Goal: Task Accomplishment & Management: Complete application form

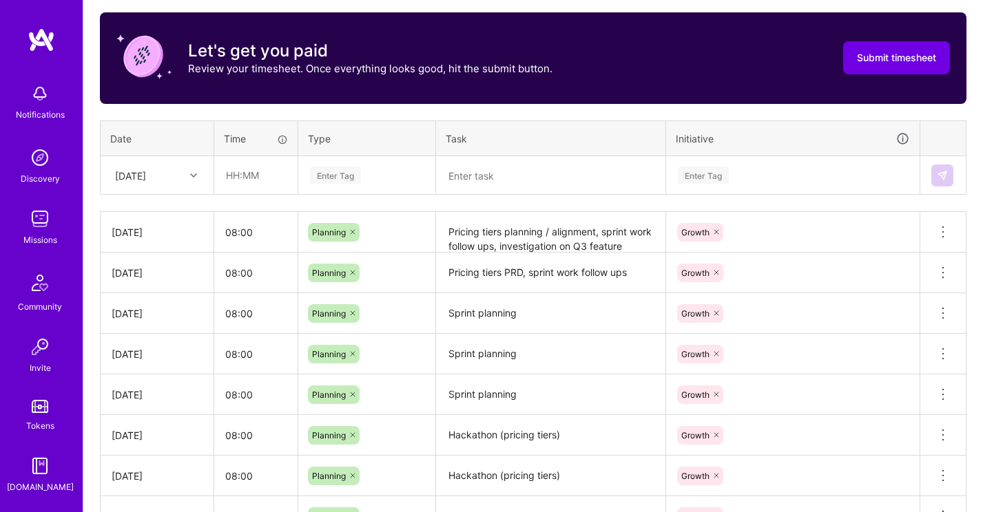
scroll to position [428, 0]
click at [611, 267] on textarea "Pricing tiers PRD, sprint work follow ups" at bounding box center [550, 273] width 227 height 39
click at [630, 270] on textarea "Pricing tiers PRD, sprint work follow ups" at bounding box center [550, 272] width 227 height 37
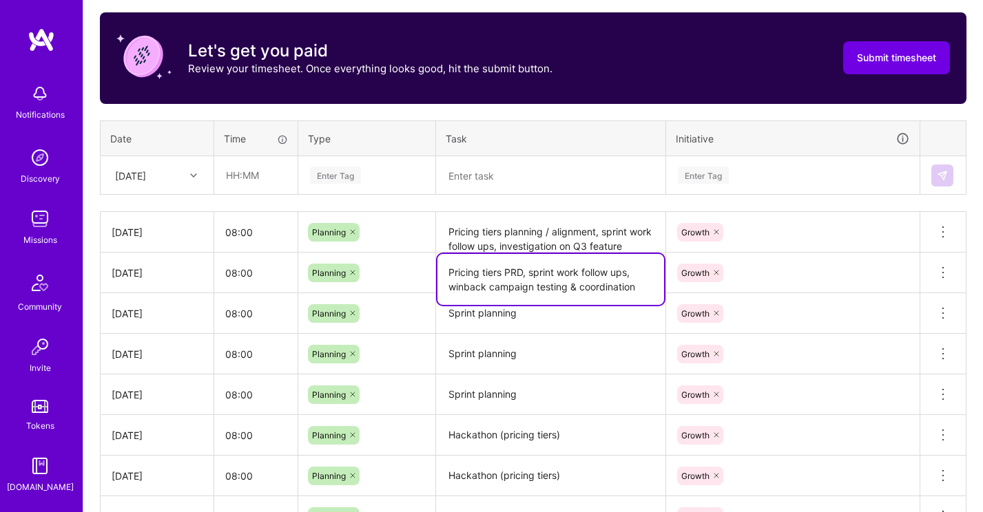
type textarea "Pricing tiers PRD, sprint work follow ups, winback campaign testing & coordinat…"
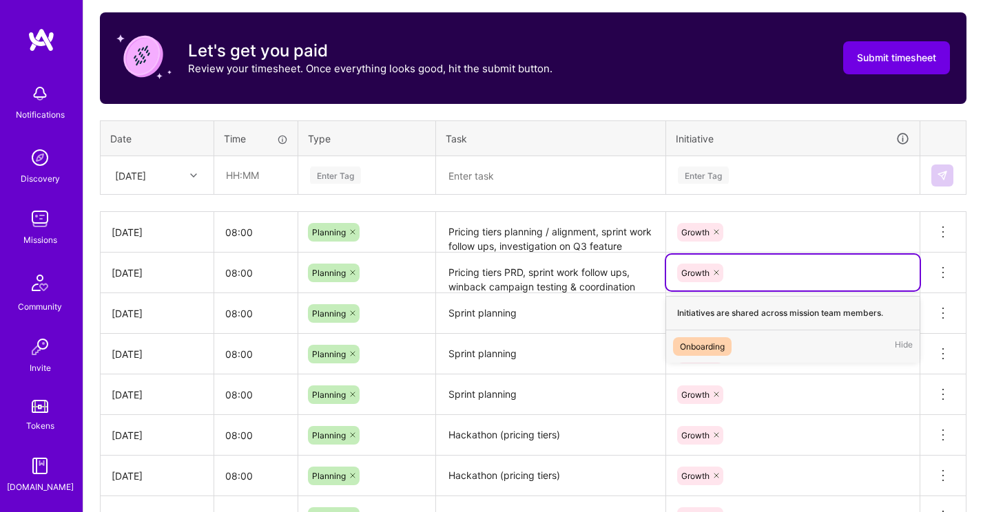
click at [802, 271] on div "Growth" at bounding box center [793, 272] width 234 height 21
click at [543, 314] on textarea "Sprint planning" at bounding box center [550, 314] width 227 height 39
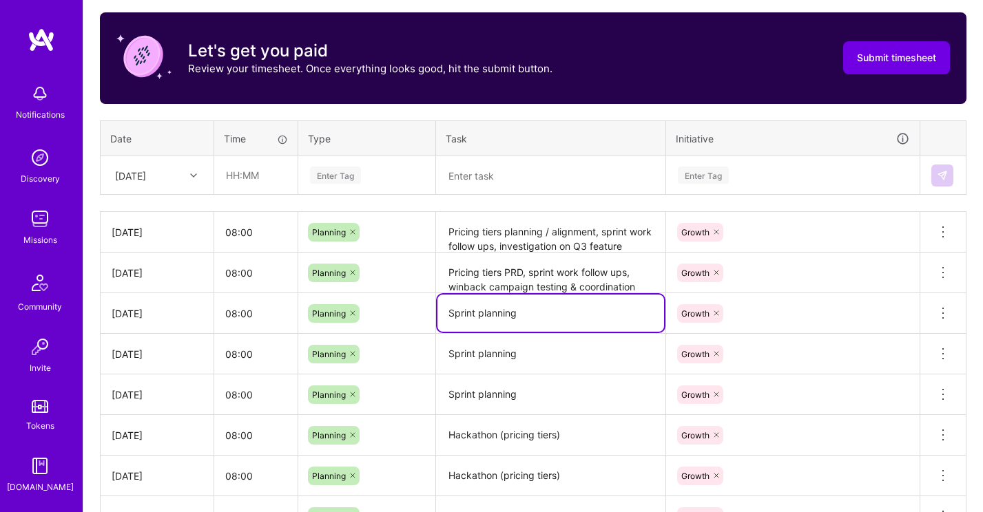
click at [530, 315] on textarea "Sprint planning" at bounding box center [550, 313] width 227 height 37
type textarea "Sprint planning, backlog grooming, price testing alignment"
click at [557, 357] on textarea "Sprint planning" at bounding box center [550, 354] width 227 height 38
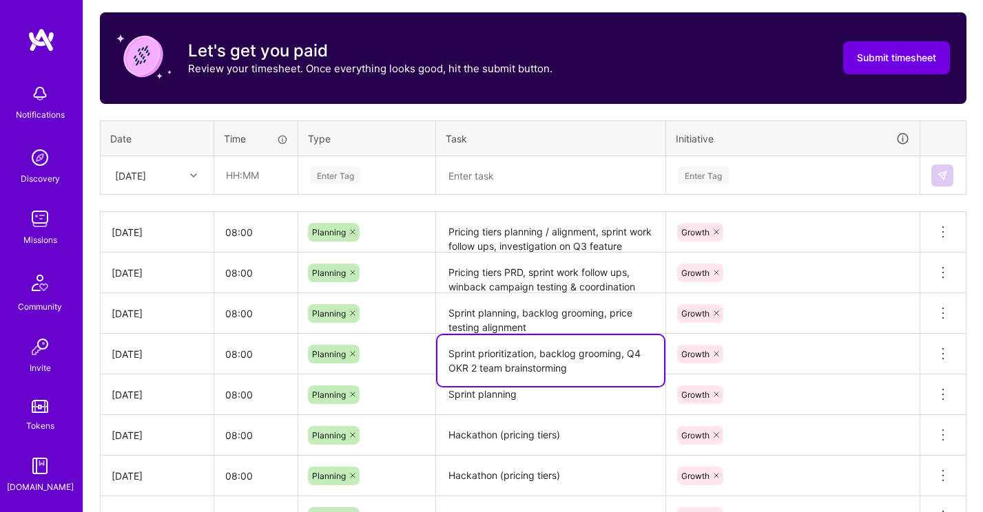
type textarea "Sprint prioritization, backlog grooming, Q4 OKR 2 team brainstorming"
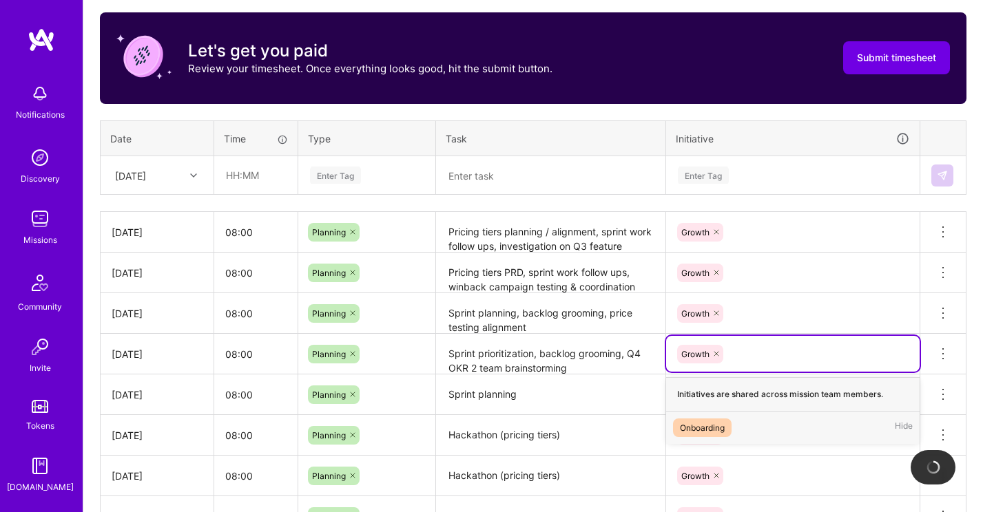
click at [817, 365] on div "Growth" at bounding box center [792, 354] width 253 height 36
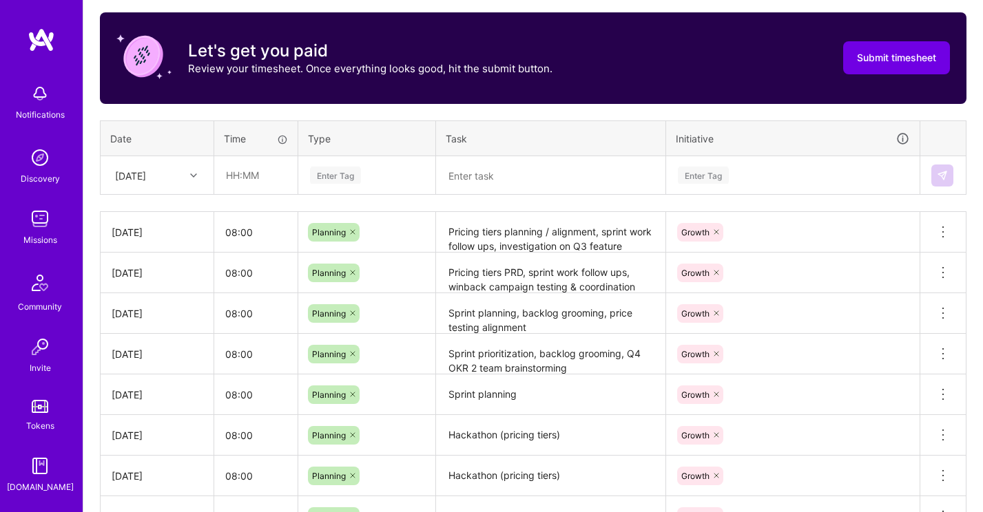
click at [783, 205] on div "Time tracking [DATE] - [DATE] Timesheet Export Timesheet Let's get you paid Rev…" at bounding box center [533, 333] width 866 height 726
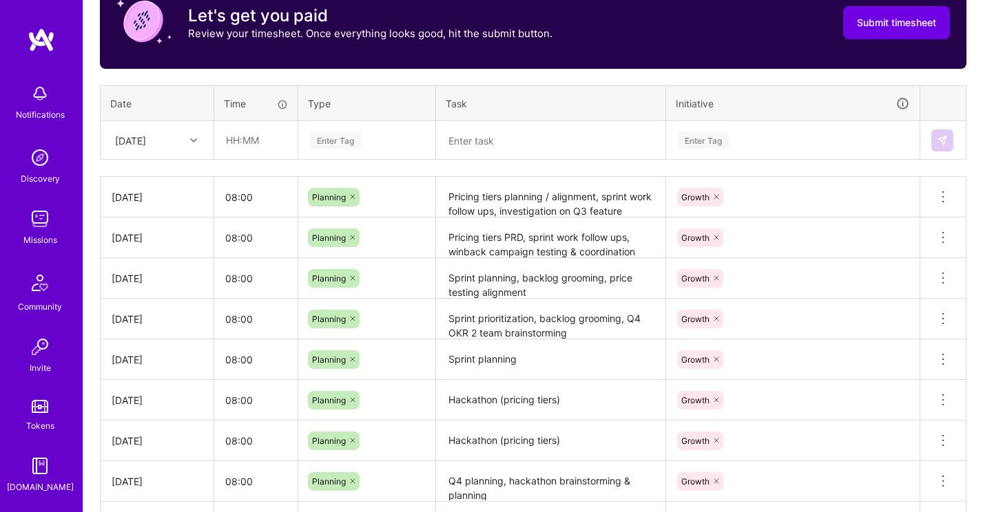
scroll to position [464, 0]
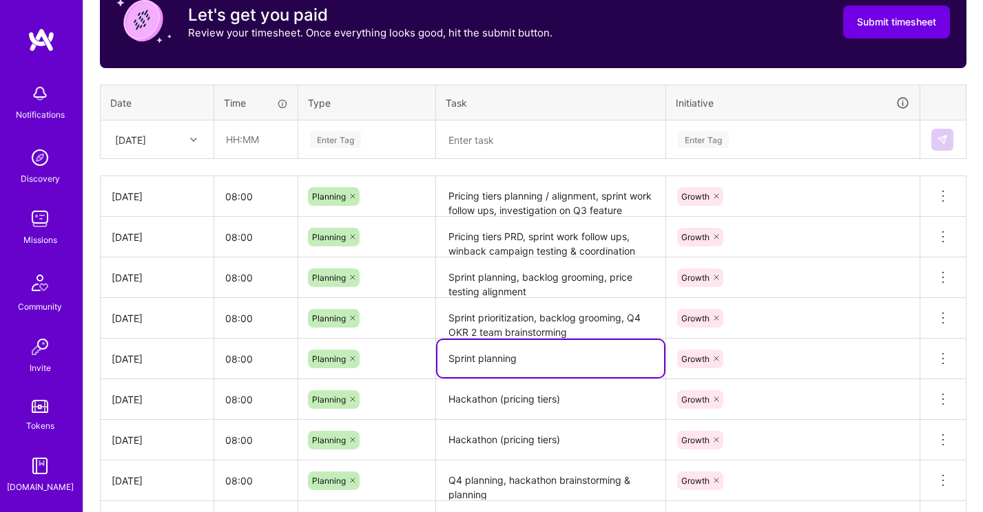
click at [520, 357] on textarea "Sprint planning" at bounding box center [550, 358] width 227 height 37
drag, startPoint x: 533, startPoint y: 357, endPoint x: 435, endPoint y: 355, distance: 98.5
click at [435, 355] on tr "[DATE] 08:00 Planning Sprint planning Growth Delete row" at bounding box center [534, 359] width 866 height 41
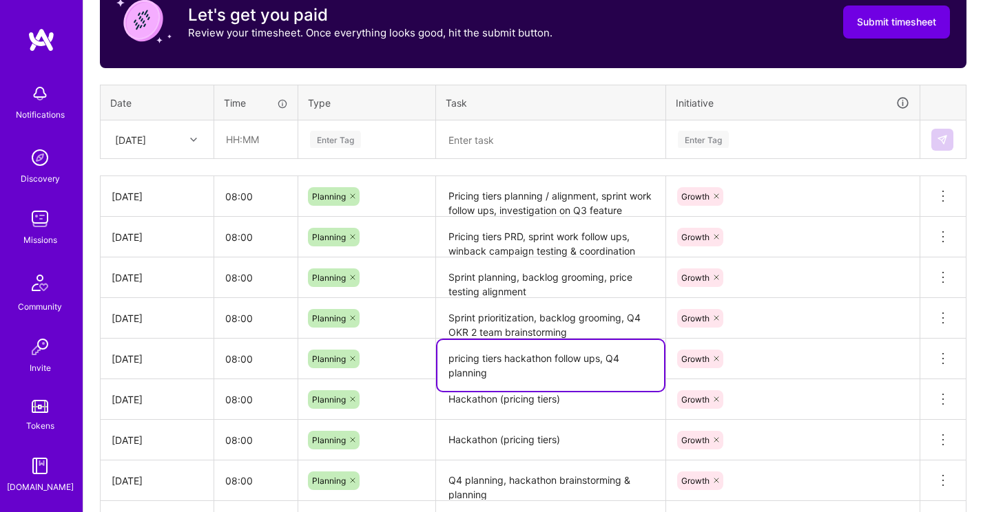
type textarea "pricing tiers hackathon follow ups, Q4 planning"
click at [736, 78] on div "Time tracking [DATE] - [DATE] Timesheet Export Timesheet Let's get you paid Rev…" at bounding box center [533, 298] width 866 height 726
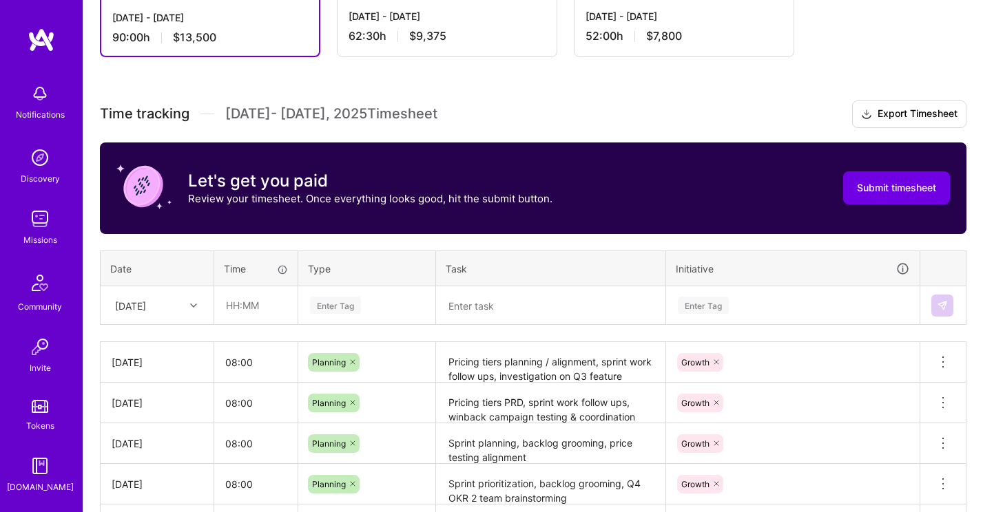
scroll to position [0, 0]
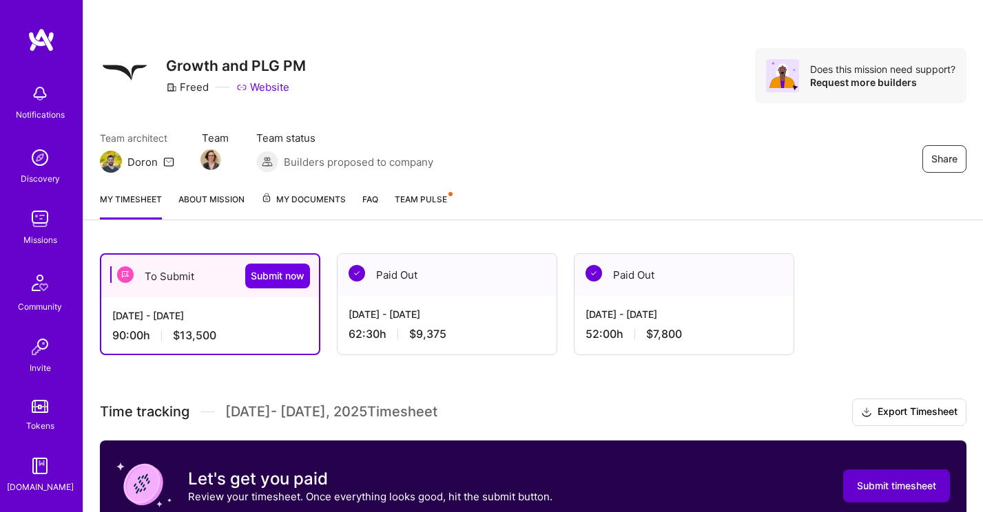
click at [891, 488] on span "Submit timesheet" at bounding box center [896, 486] width 79 height 14
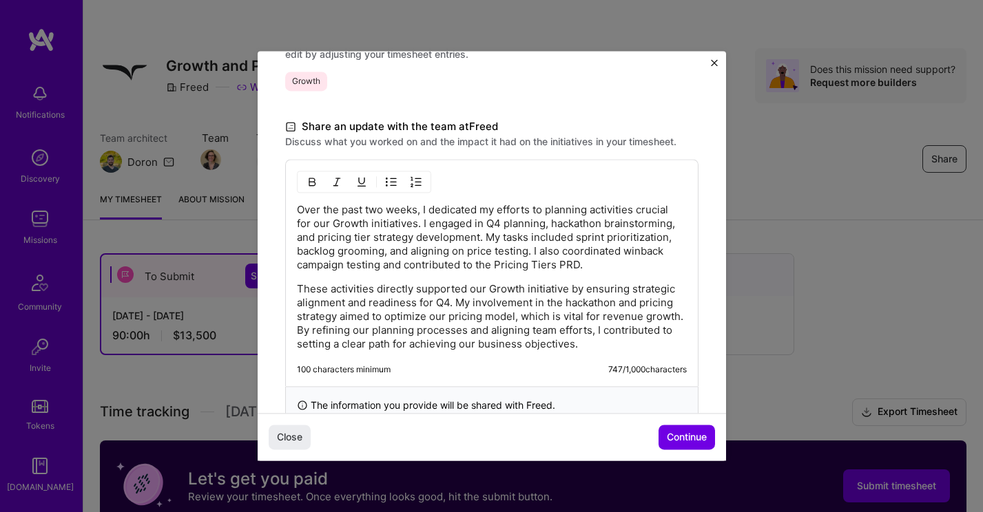
scroll to position [365, 0]
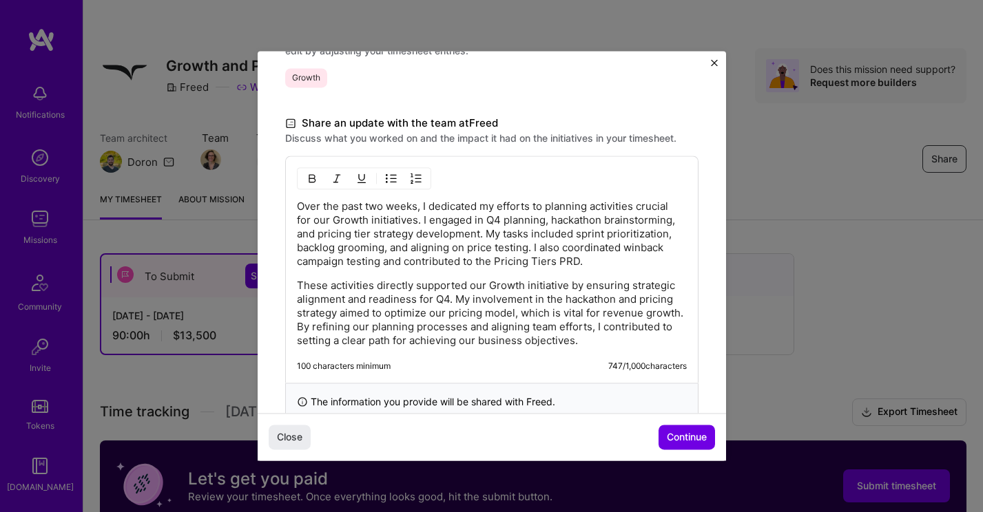
click at [446, 222] on p "Over the past two weeks, I dedicated my efforts to planning activities crucial …" at bounding box center [492, 234] width 390 height 69
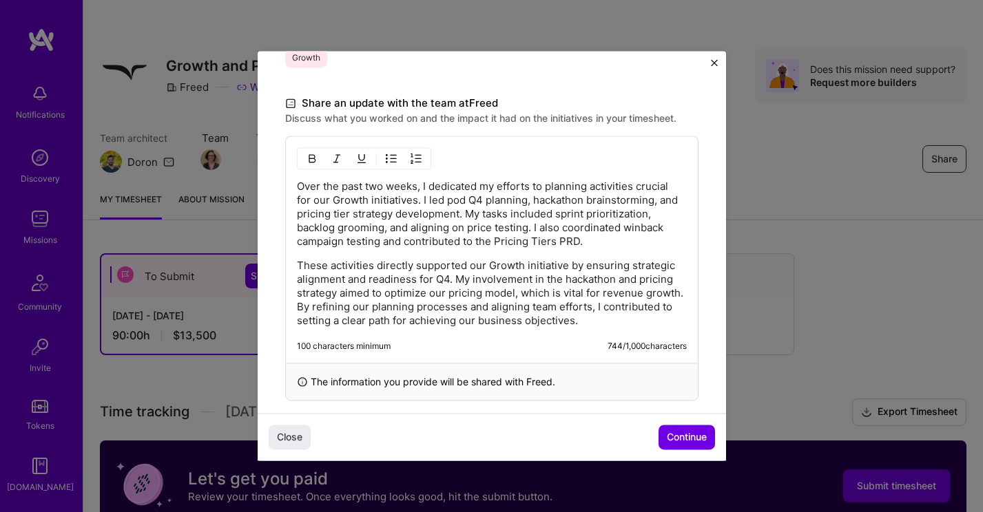
scroll to position [386, 0]
click at [425, 244] on p "Over the past two weeks, I dedicated my efforts to planning activities crucial …" at bounding box center [492, 213] width 390 height 69
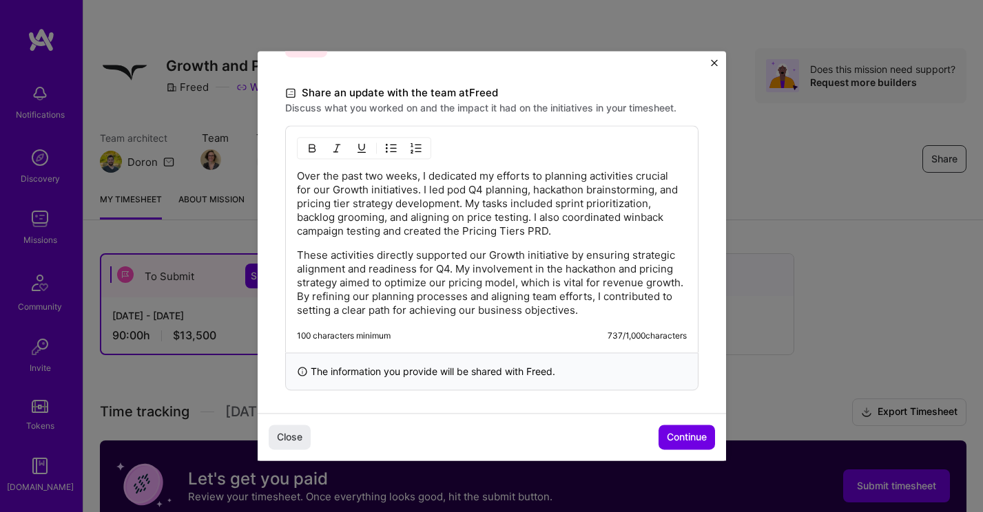
scroll to position [401, 0]
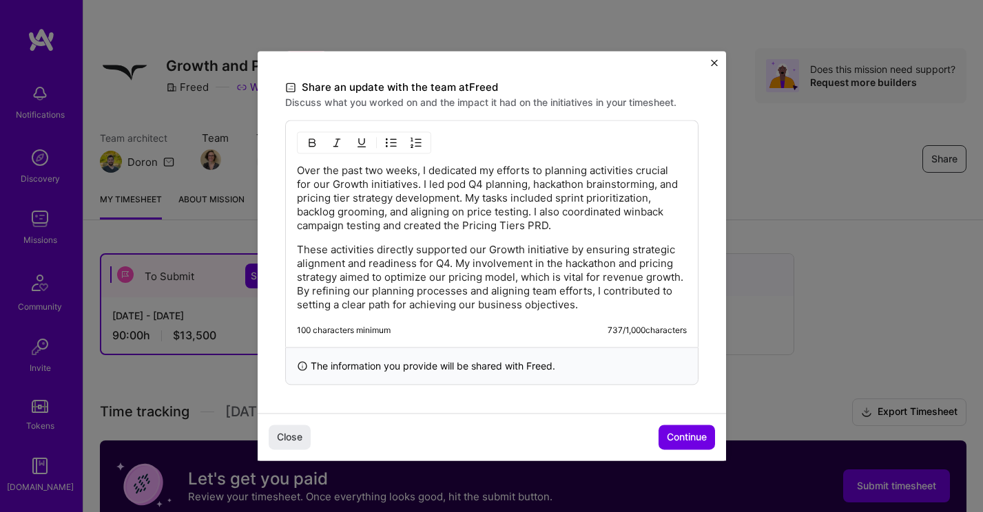
click at [653, 183] on p "Over the past two weeks, I dedicated my efforts to planning activities crucial …" at bounding box center [492, 198] width 390 height 69
click at [585, 258] on p "These activities directly supported our Growth initiative by ensuring strategic…" at bounding box center [492, 277] width 390 height 69
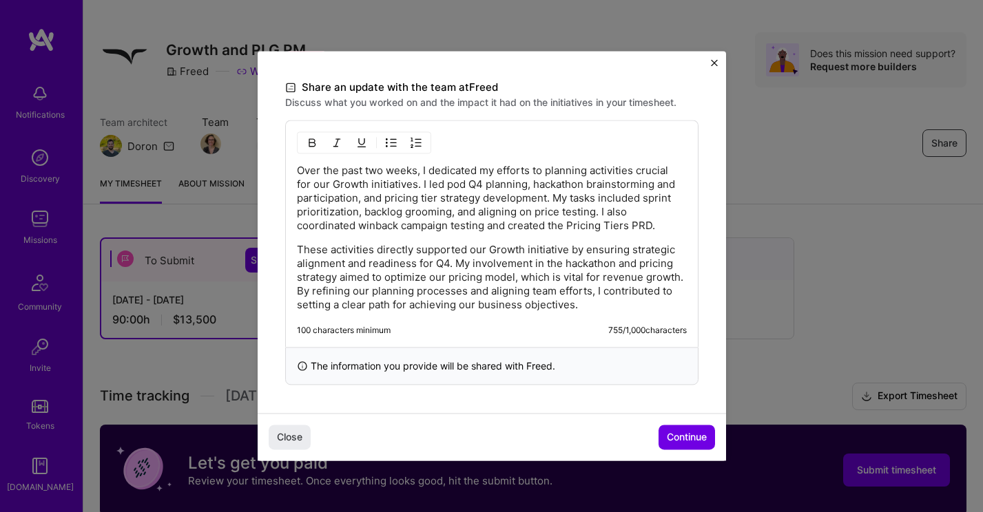
scroll to position [17, 0]
click at [681, 431] on span "Continue" at bounding box center [687, 438] width 40 height 14
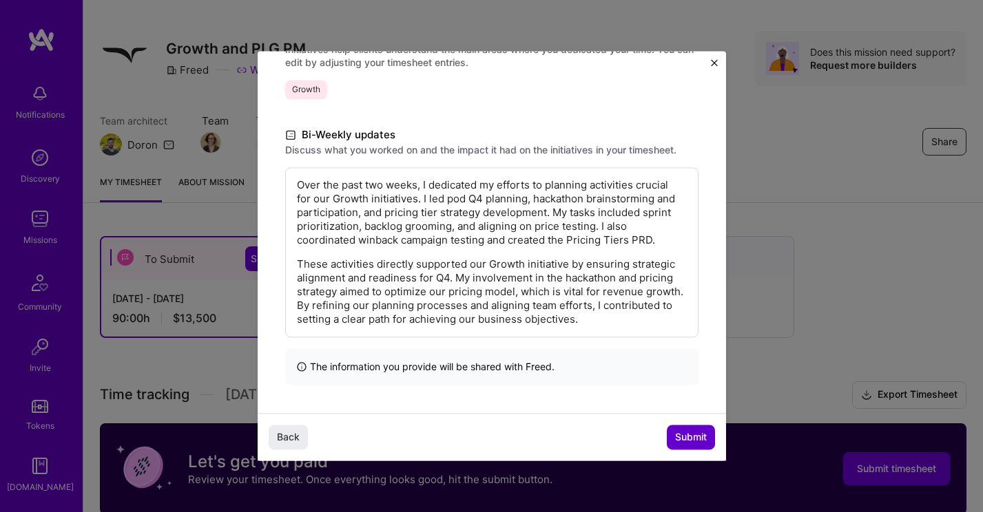
click at [680, 437] on span "Submit" at bounding box center [691, 438] width 32 height 14
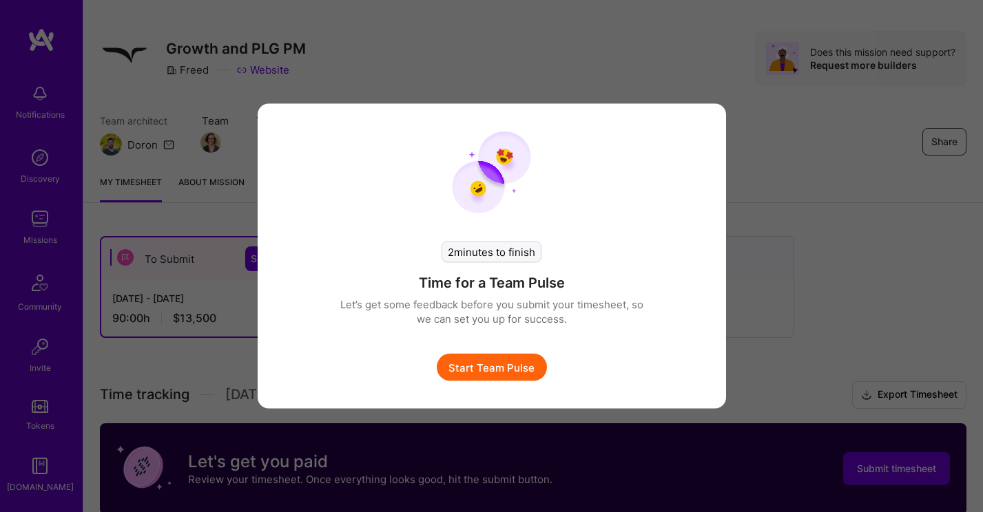
click at [508, 369] on button "Start Team Pulse" at bounding box center [492, 368] width 110 height 28
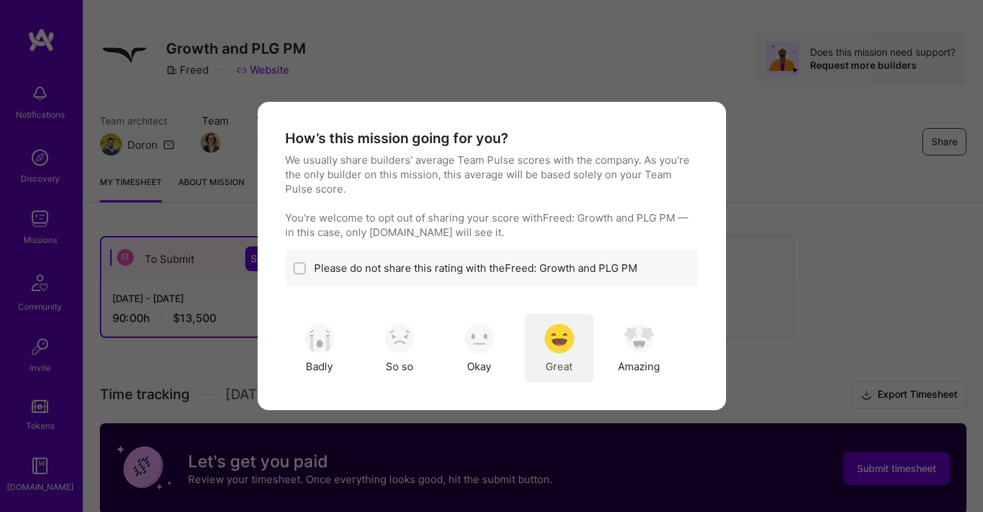
click at [567, 346] on img "modal" at bounding box center [559, 339] width 30 height 30
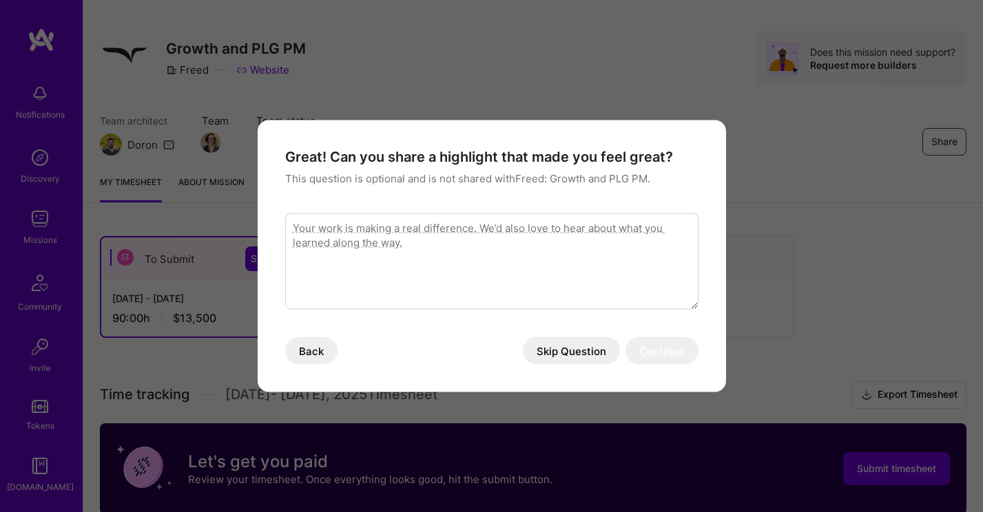
click at [604, 353] on button "Skip Question" at bounding box center [571, 351] width 97 height 28
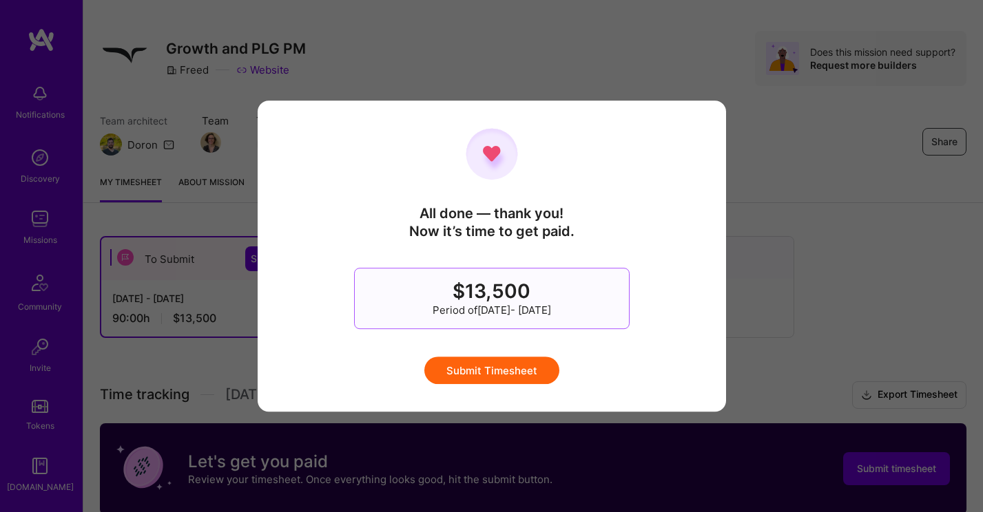
click at [507, 373] on button "Submit Timesheet" at bounding box center [491, 371] width 135 height 28
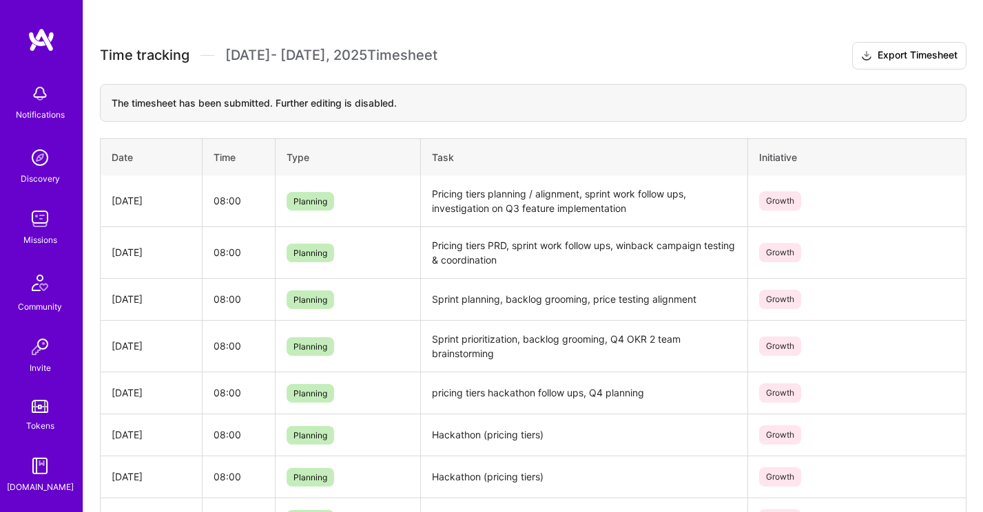
scroll to position [0, 0]
